Goal: Task Accomplishment & Management: Complete application form

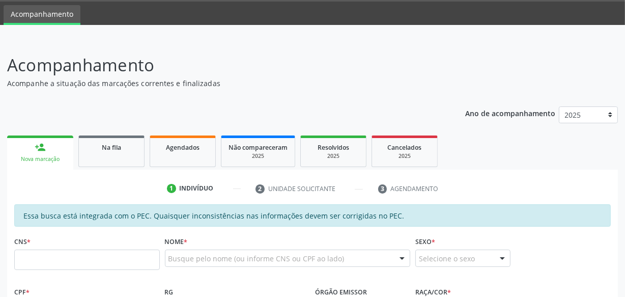
scroll to position [31, 0]
click at [163, 153] on link "Agendados" at bounding box center [183, 151] width 66 height 32
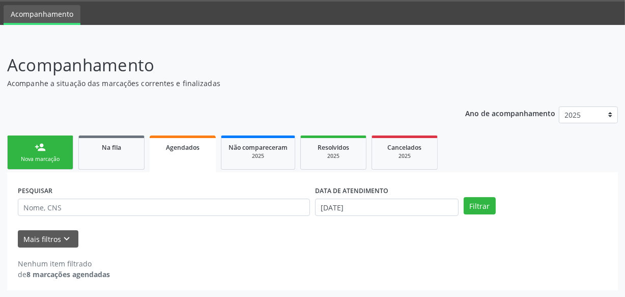
click at [63, 155] on div "Nova marcação" at bounding box center [40, 159] width 51 height 8
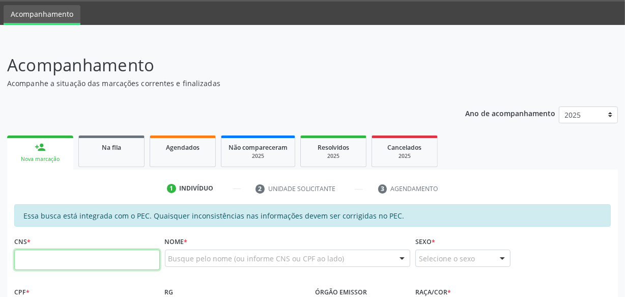
click at [114, 254] on input "text" at bounding box center [87, 260] width 146 height 20
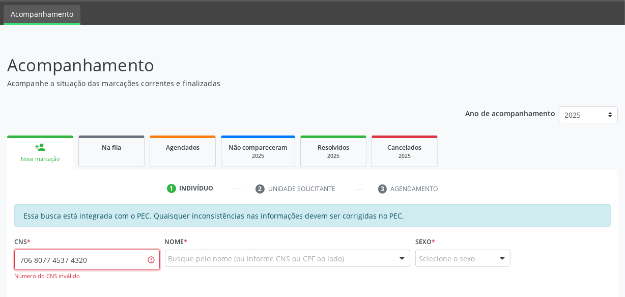
type input "706 8077 4537 4320"
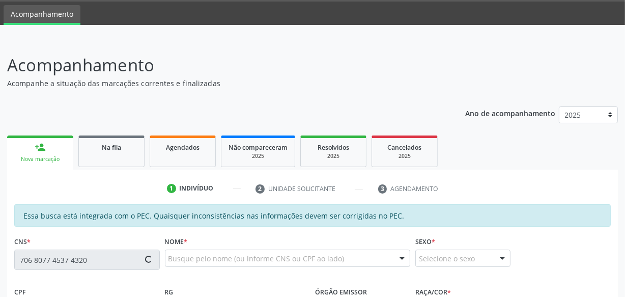
type input "788.148.044-00"
type input "[DATE]"
type input "[PERSON_NAME]"
type input "[PHONE_NUMBER]"
type input "S/N"
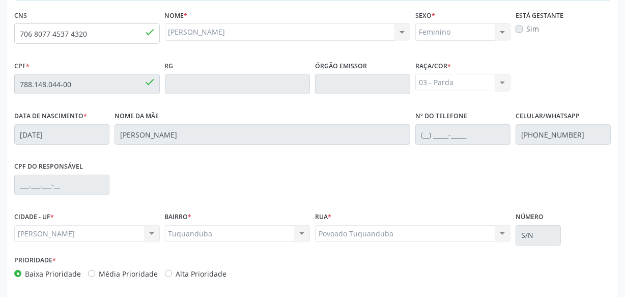
scroll to position [298, 0]
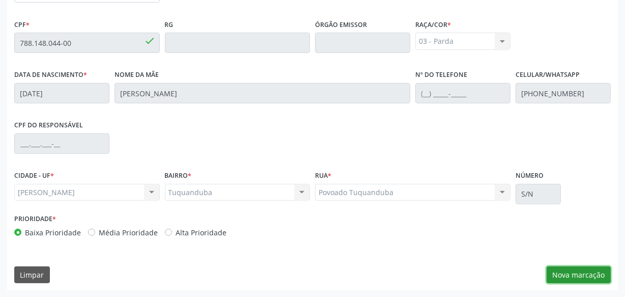
click at [580, 270] on button "Nova marcação" at bounding box center [579, 274] width 64 height 17
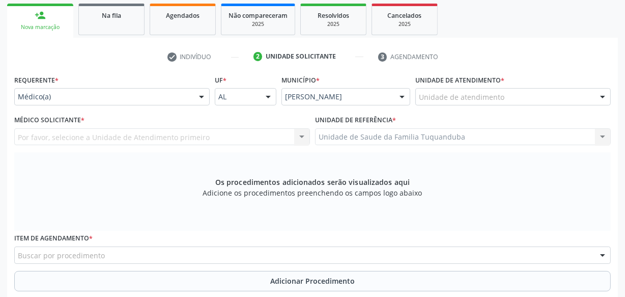
scroll to position [159, 0]
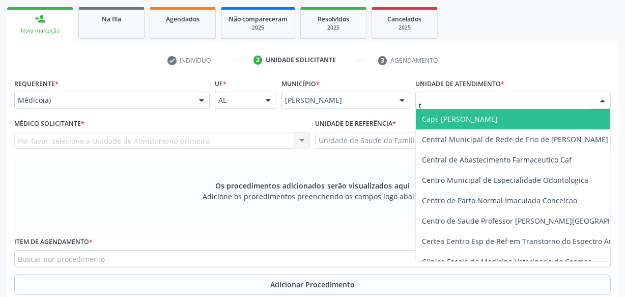
type input "tu"
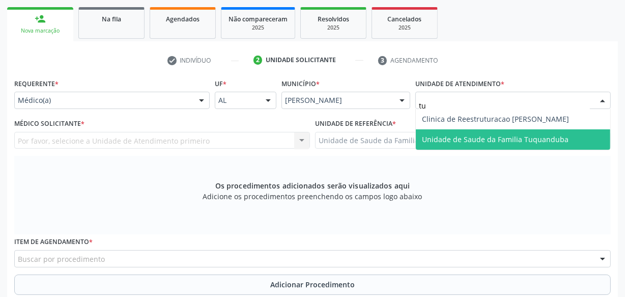
click at [446, 134] on span "Unidade de Saude da Familia Tuquanduba" at bounding box center [495, 139] width 147 height 10
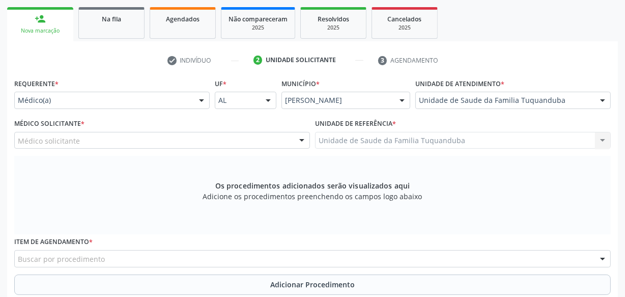
click at [132, 143] on div "Médico solicitante" at bounding box center [162, 140] width 296 height 17
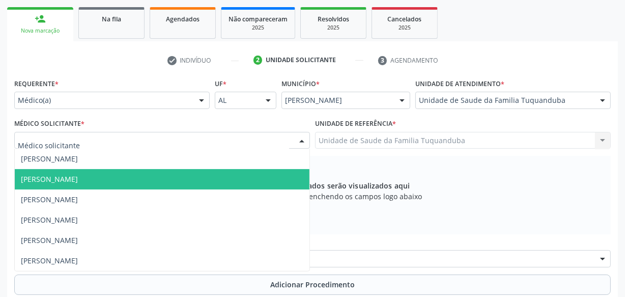
click at [78, 176] on span "[PERSON_NAME]" at bounding box center [49, 179] width 57 height 10
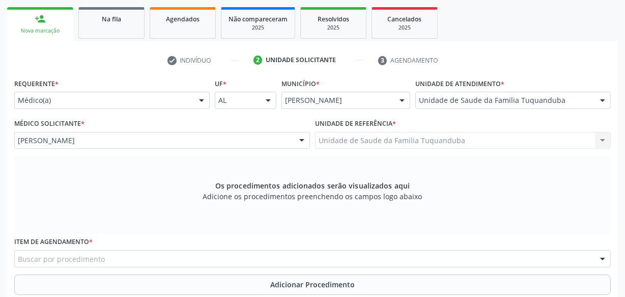
click at [248, 257] on div "Buscar por procedimento" at bounding box center [312, 258] width 597 height 17
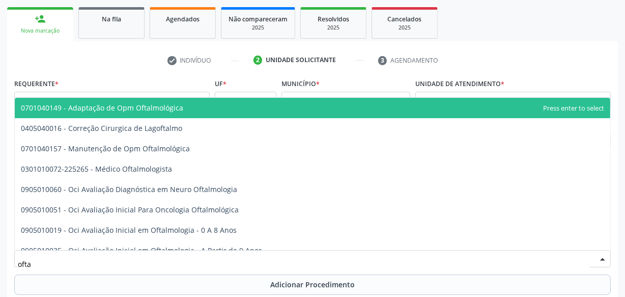
type input "oftal"
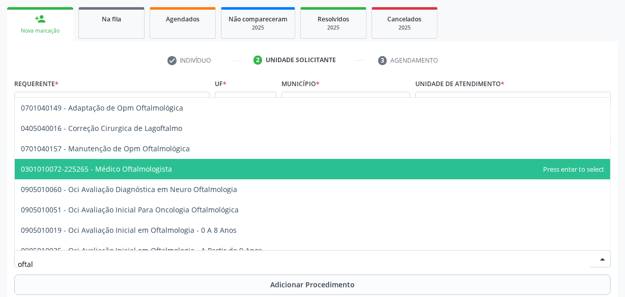
click at [230, 167] on span "0301010072-225265 - Médico Oftalmologista" at bounding box center [313, 169] width 596 height 20
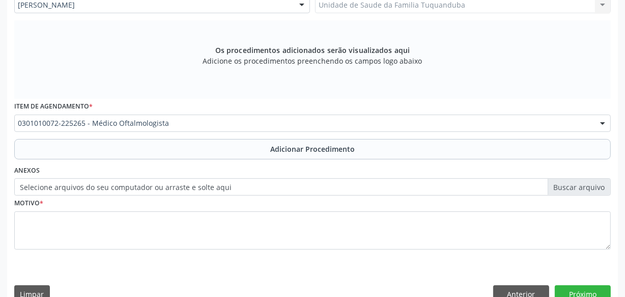
scroll to position [298, 0]
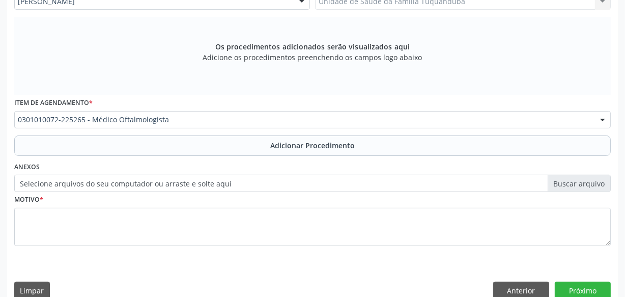
click at [297, 206] on div "Motivo *" at bounding box center [312, 219] width 597 height 54
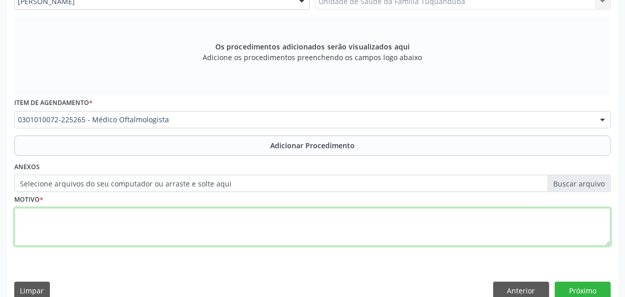
click at [296, 219] on textarea at bounding box center [312, 227] width 597 height 39
click at [296, 219] on textarea "[MEDICAL_DATA]" at bounding box center [312, 227] width 597 height 39
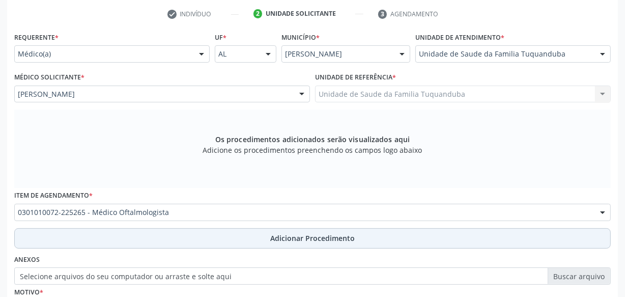
type textarea "[MEDICAL_DATA]."
click at [342, 239] on span "Adicionar Procedimento" at bounding box center [312, 238] width 85 height 11
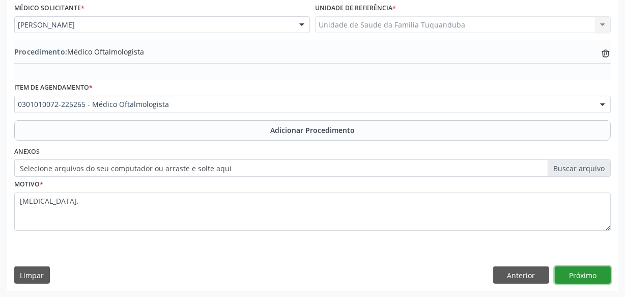
click at [579, 266] on button "Próximo" at bounding box center [583, 274] width 56 height 17
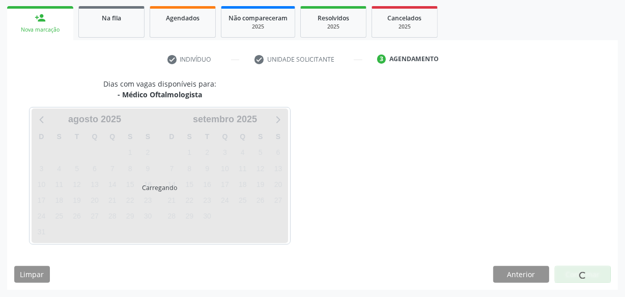
scroll to position [160, 0]
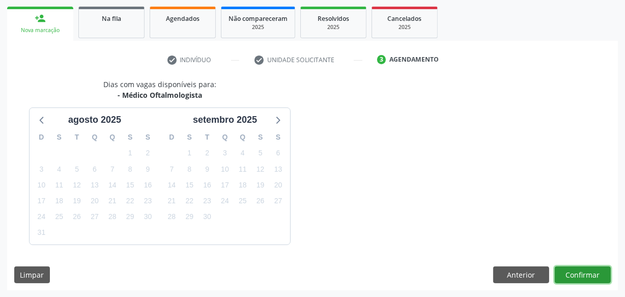
click at [576, 281] on button "Confirmar" at bounding box center [583, 274] width 56 height 17
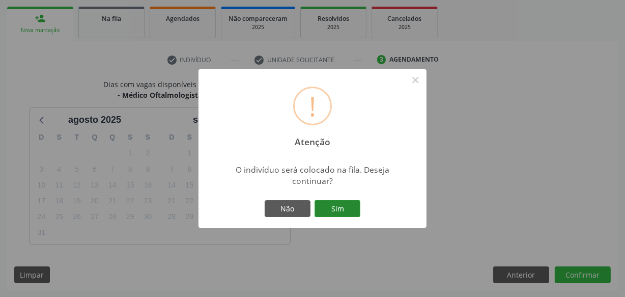
click at [328, 202] on button "Sim" at bounding box center [338, 208] width 46 height 17
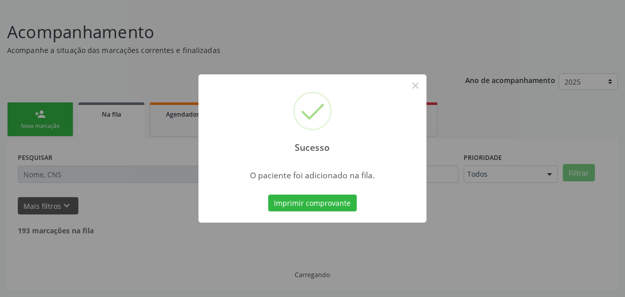
scroll to position [53, 0]
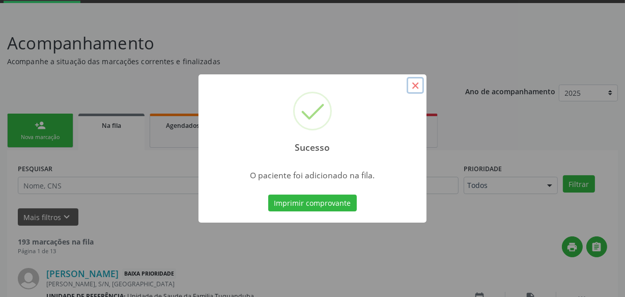
click at [414, 84] on button "×" at bounding box center [415, 85] width 17 height 17
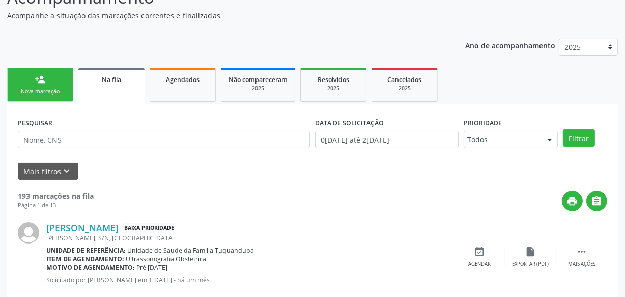
scroll to position [99, 0]
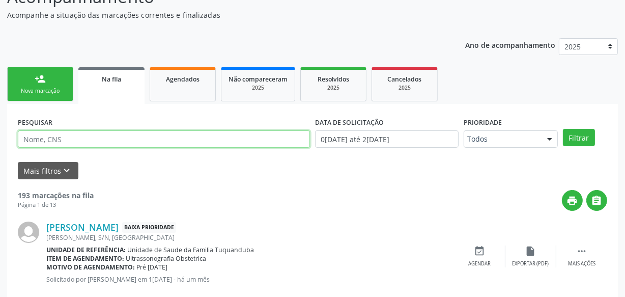
click at [90, 134] on input "text" at bounding box center [164, 138] width 292 height 17
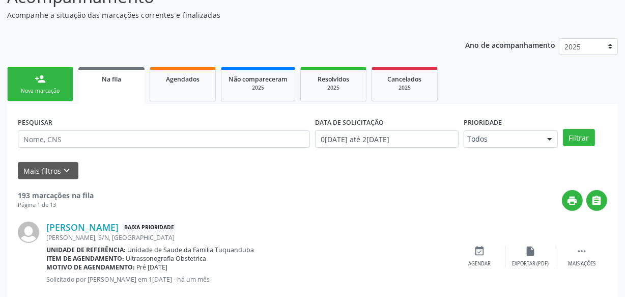
click at [50, 77] on link "person_add Nova marcação" at bounding box center [40, 84] width 66 height 34
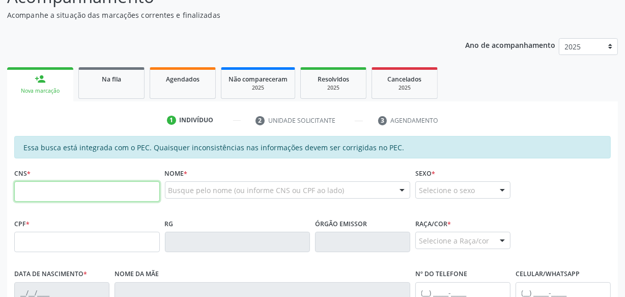
click at [97, 193] on input "text" at bounding box center [87, 191] width 146 height 20
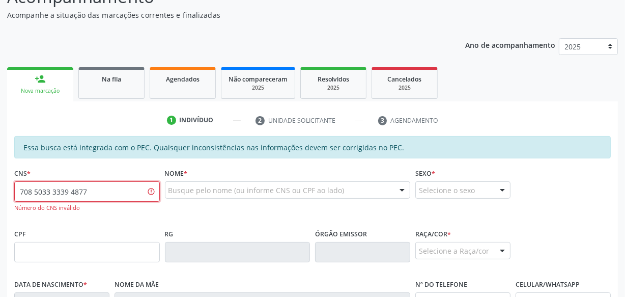
type input "708 5033 3339 4877"
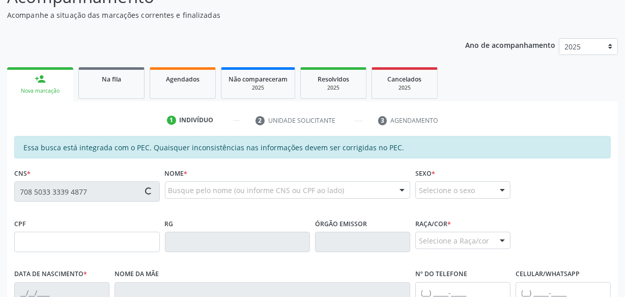
type input "142.720.214-19"
type input "[DATE]"
type input "[PERSON_NAME]"
type input "[PHONE_NUMBER]"
type input "S/N"
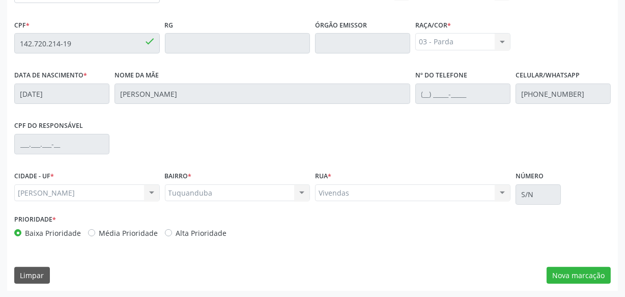
scroll to position [298, 0]
click at [571, 269] on button "Nova marcação" at bounding box center [579, 274] width 64 height 17
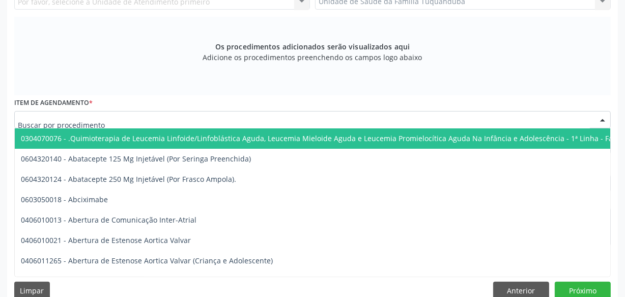
click at [139, 118] on div at bounding box center [312, 119] width 597 height 17
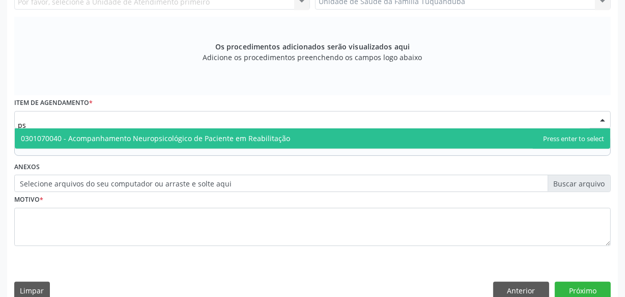
type input "p"
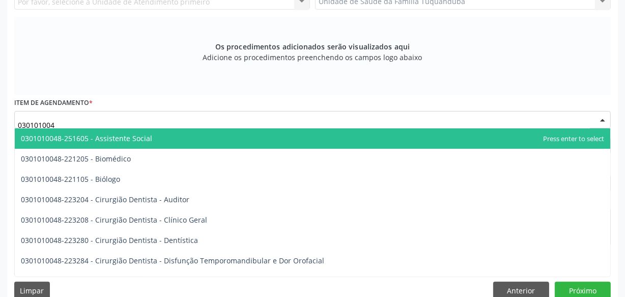
type input "0301010048"
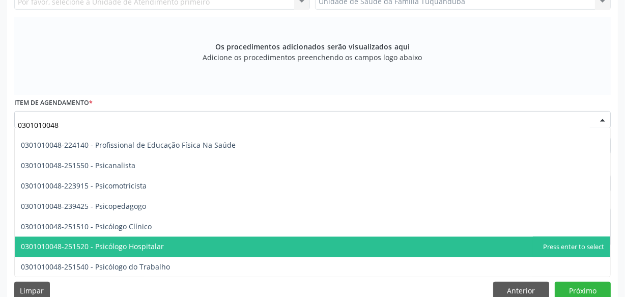
scroll to position [1649, 0]
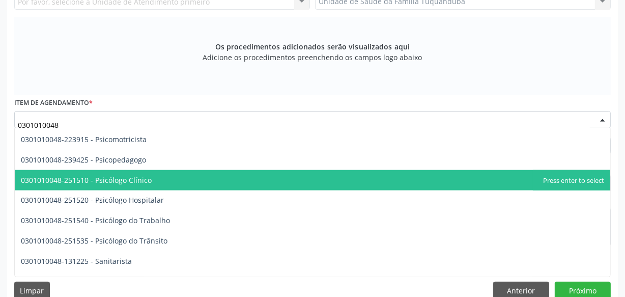
click at [177, 177] on span "0301010048-251510 - Psicólogo Clínico" at bounding box center [313, 180] width 596 height 20
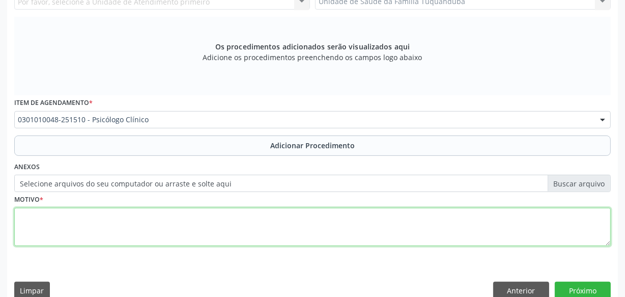
click at [144, 226] on textarea at bounding box center [312, 227] width 597 height 39
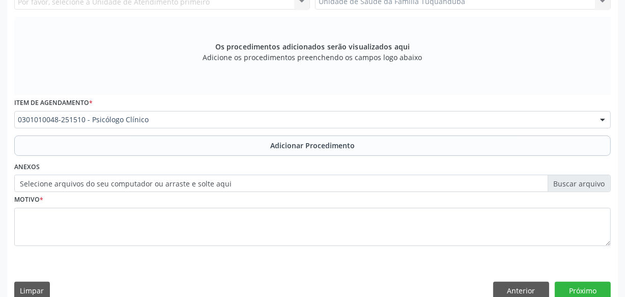
click at [249, 145] on button "Adicionar Procedimento" at bounding box center [312, 145] width 597 height 20
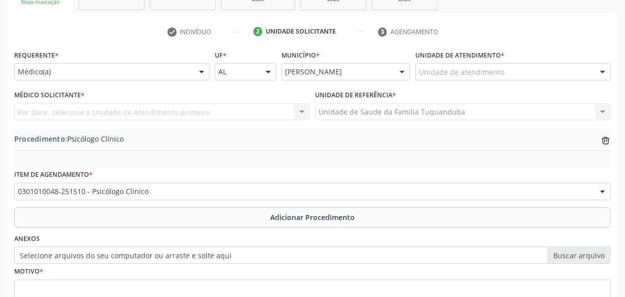
scroll to position [183, 0]
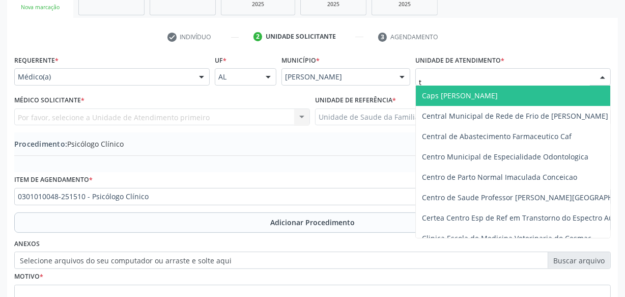
type input "tu"
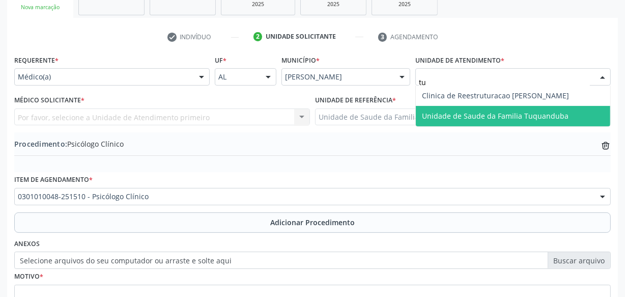
click at [441, 113] on span "Unidade de Saude da Familia Tuquanduba" at bounding box center [495, 116] width 147 height 10
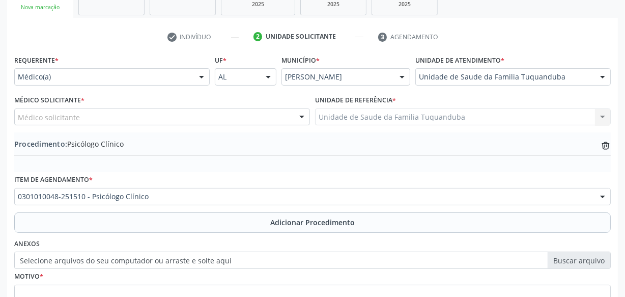
click at [199, 119] on div "Médico solicitante" at bounding box center [162, 116] width 296 height 17
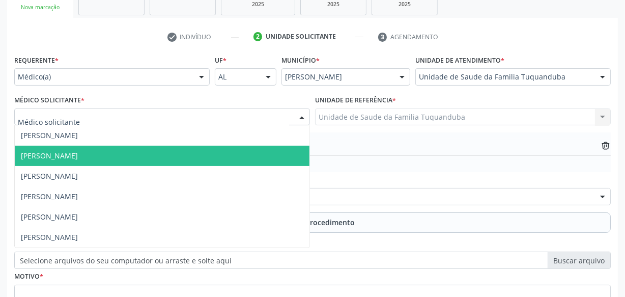
click at [159, 148] on span "[PERSON_NAME]" at bounding box center [162, 156] width 295 height 20
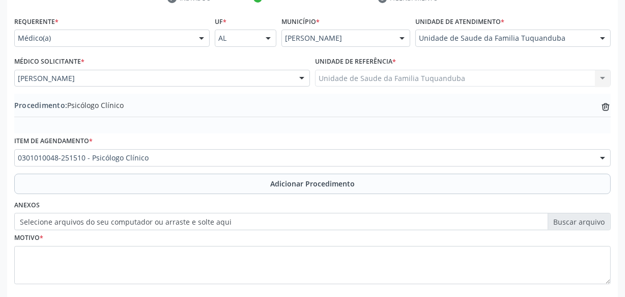
scroll to position [275, 0]
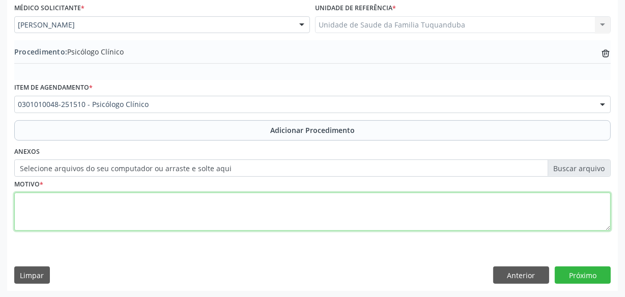
click at [177, 212] on textarea at bounding box center [312, 212] width 597 height 39
type textarea "D"
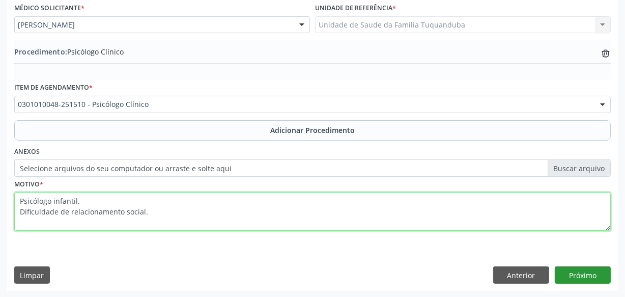
type textarea "Psicólogo infantil. Dificuldade de relacionamento social."
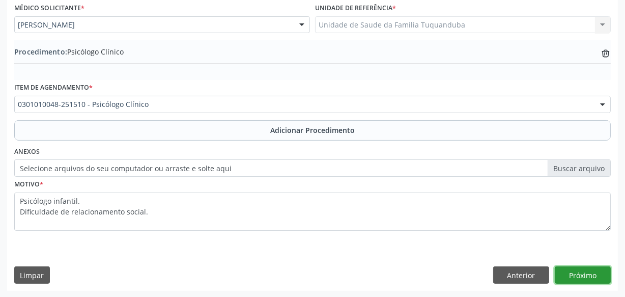
click at [585, 276] on button "Próximo" at bounding box center [583, 274] width 56 height 17
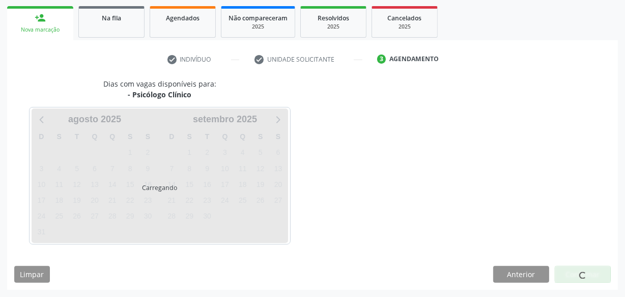
scroll to position [160, 0]
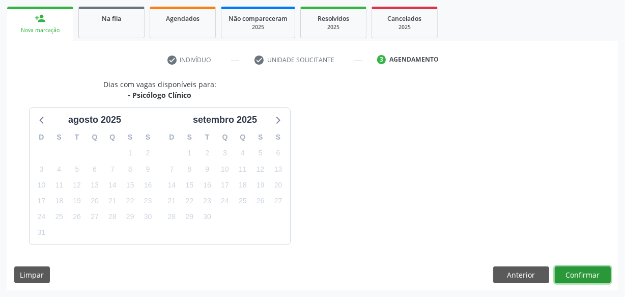
click at [584, 278] on button "Confirmar" at bounding box center [583, 274] width 56 height 17
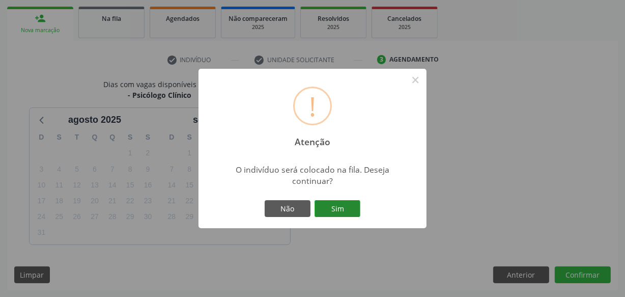
click at [341, 209] on button "Sim" at bounding box center [338, 208] width 46 height 17
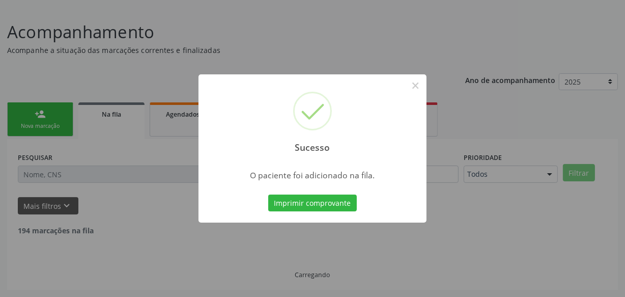
scroll to position [53, 0]
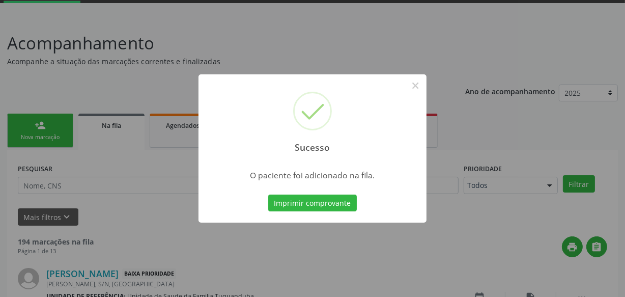
click at [423, 108] on div "Sucesso ×" at bounding box center [313, 118] width 228 height 88
click at [418, 84] on button "×" at bounding box center [415, 85] width 17 height 17
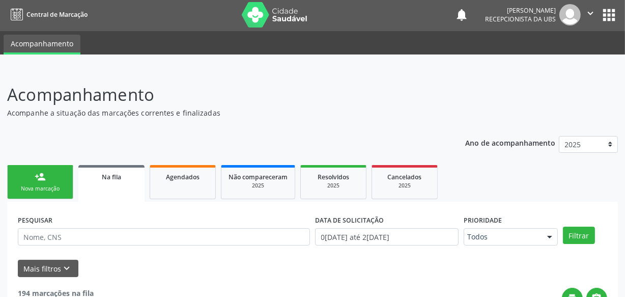
scroll to position [0, 0]
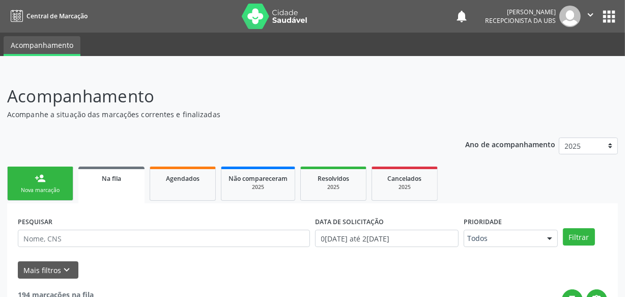
click at [581, 19] on img at bounding box center [570, 16] width 21 height 21
click at [589, 16] on icon "" at bounding box center [590, 14] width 11 height 11
click at [544, 62] on link "Sair" at bounding box center [565, 62] width 70 height 14
